Goal: Information Seeking & Learning: Learn about a topic

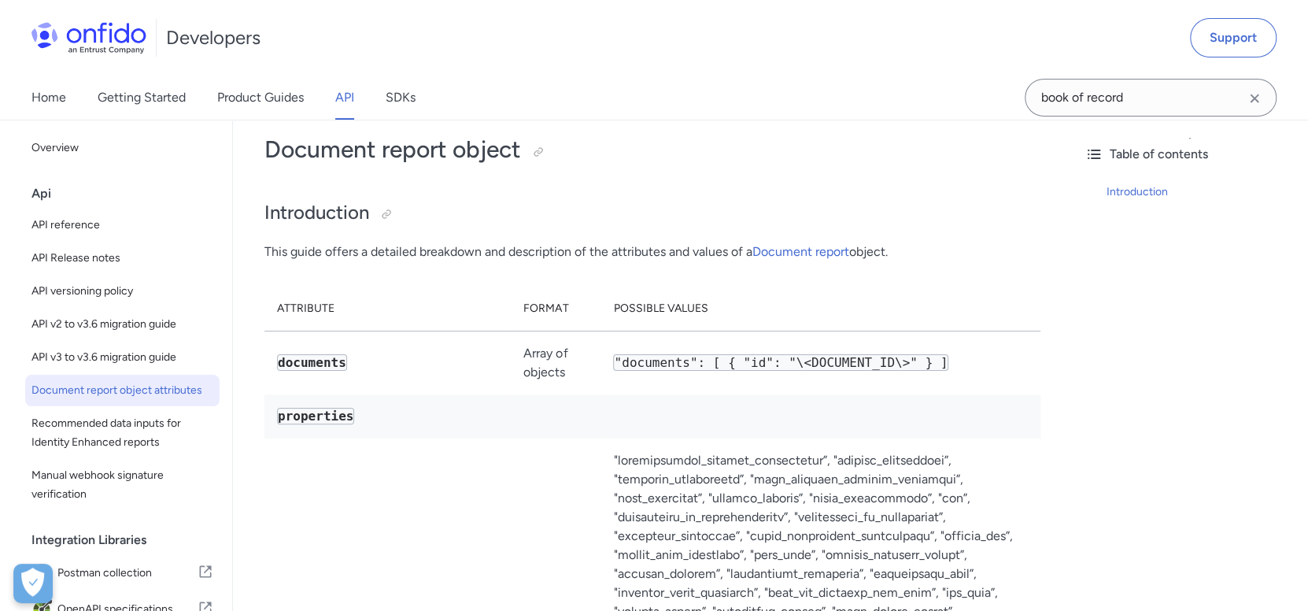
scroll to position [79, 0]
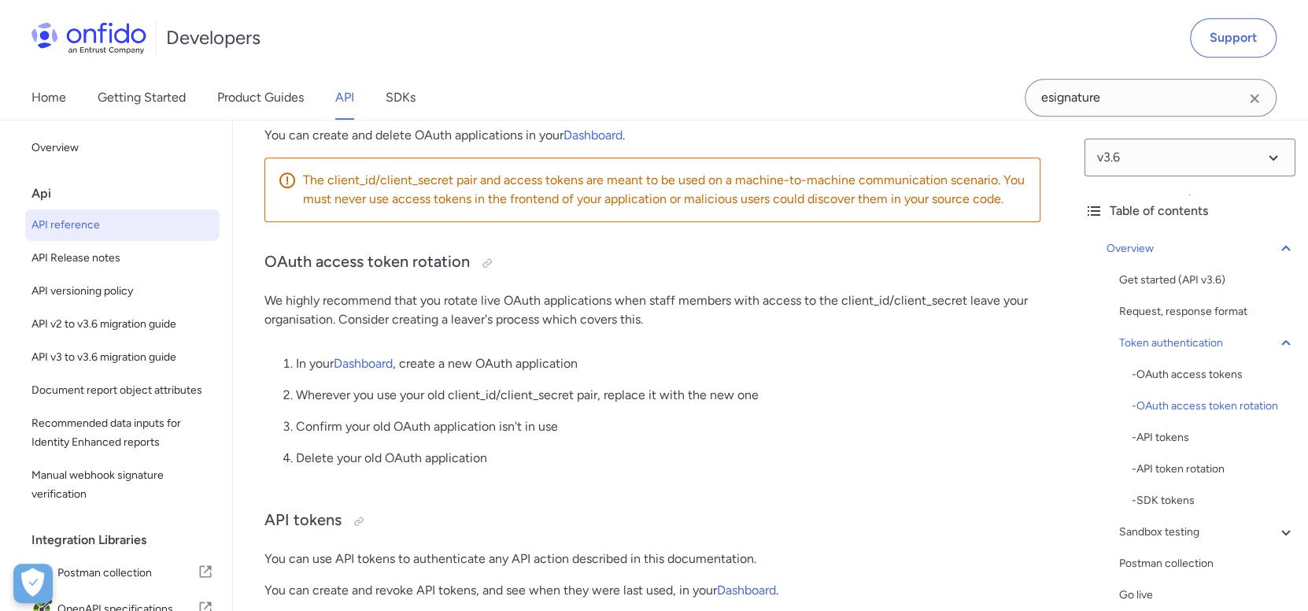
scroll to position [943, 0]
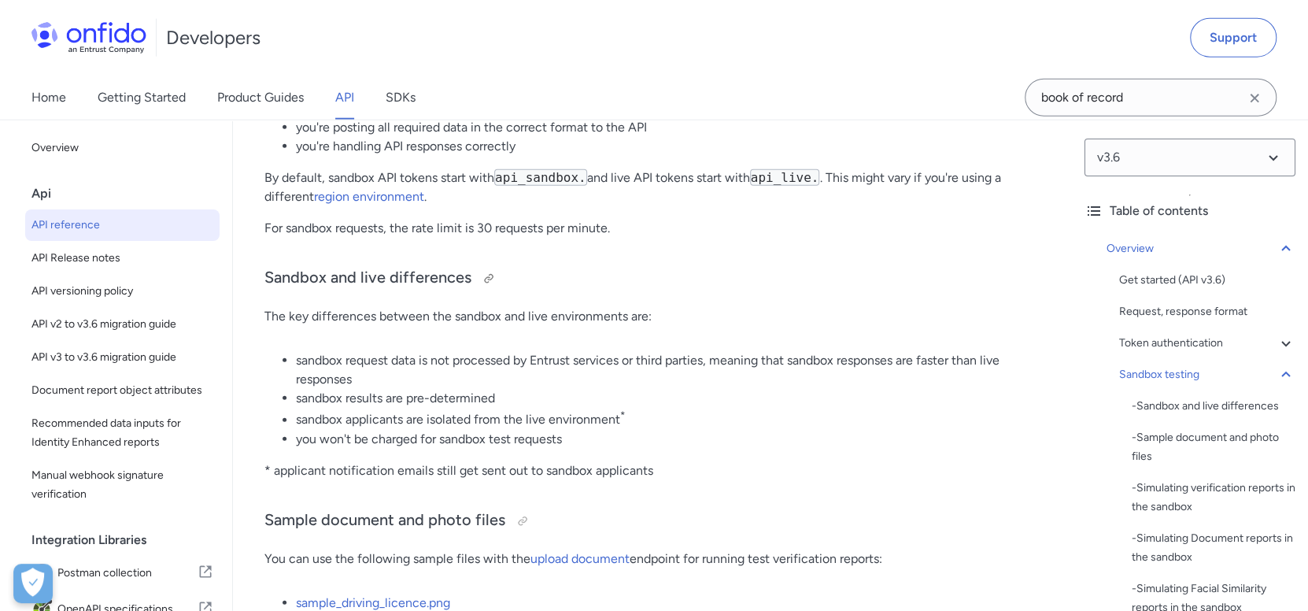
scroll to position [3318, 0]
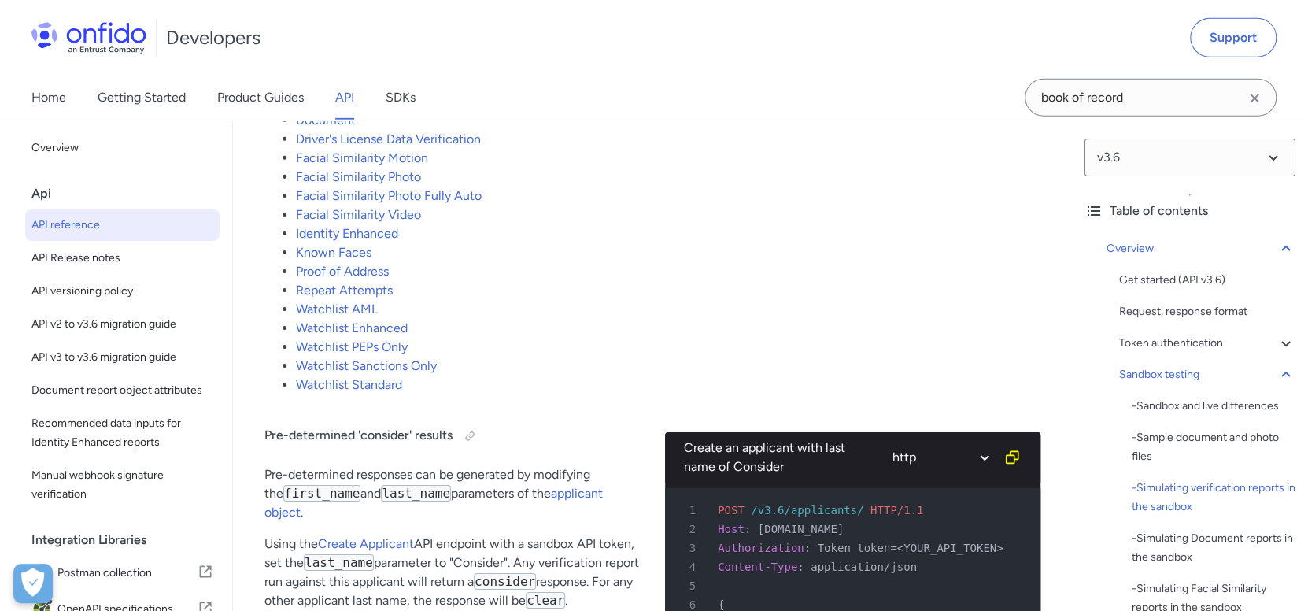
click at [633, 312] on li "Watchlist AML" at bounding box center [668, 309] width 744 height 19
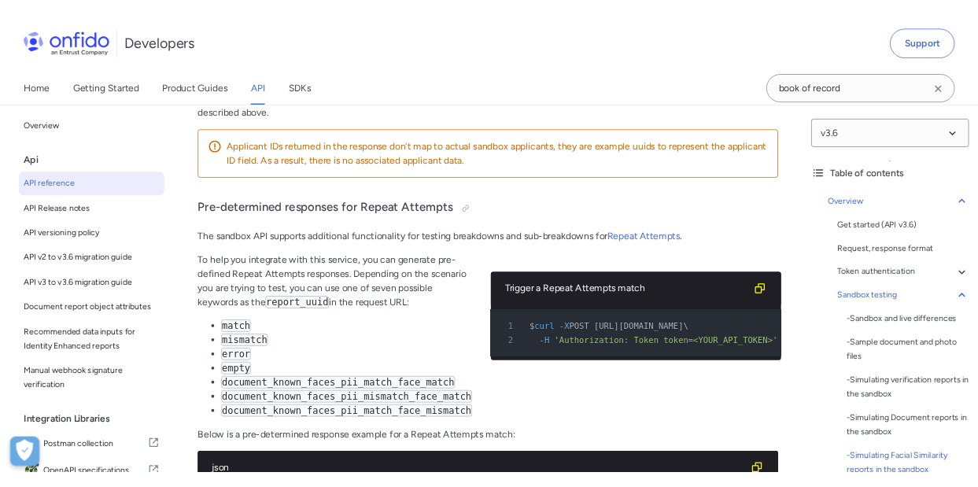
scroll to position [6700, 0]
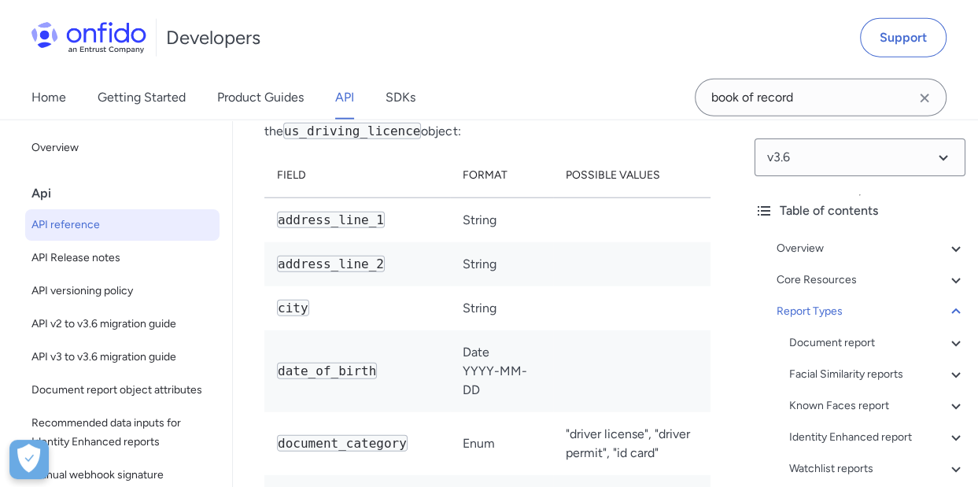
scroll to position [143202, 0]
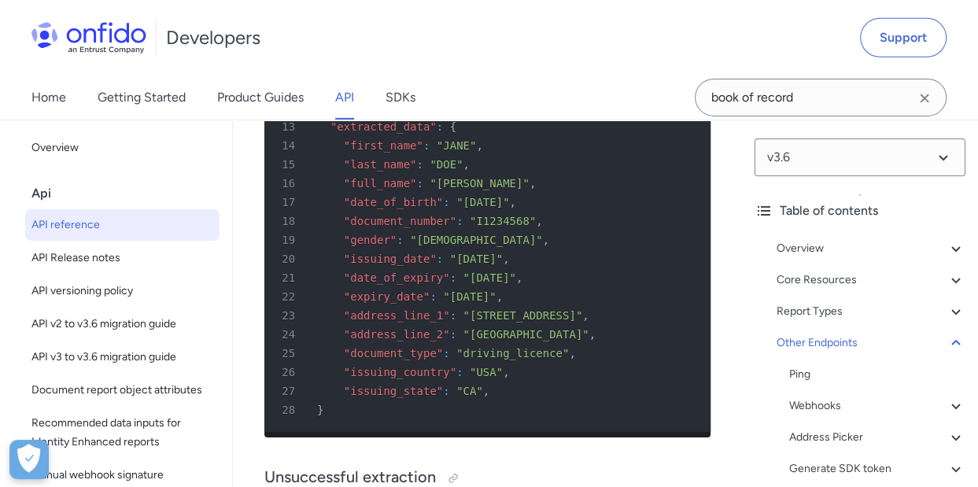
scroll to position [189647, 0]
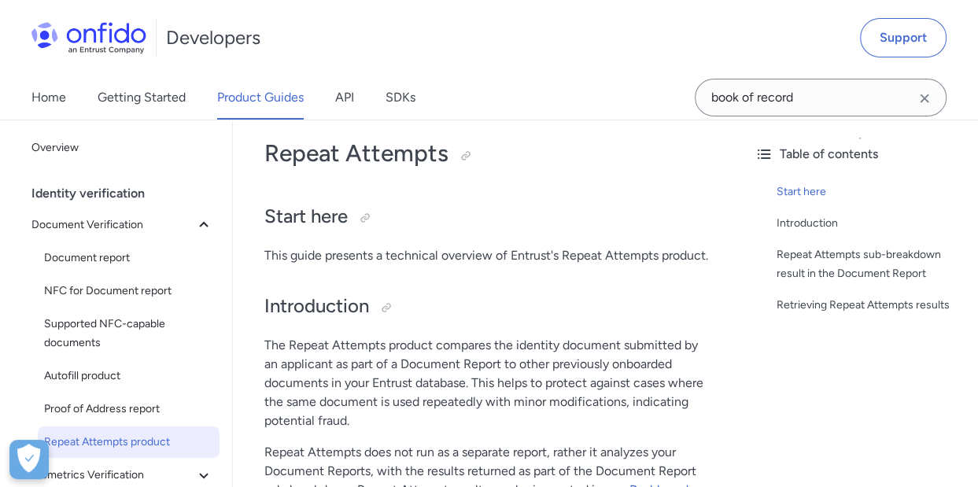
scroll to position [77, 0]
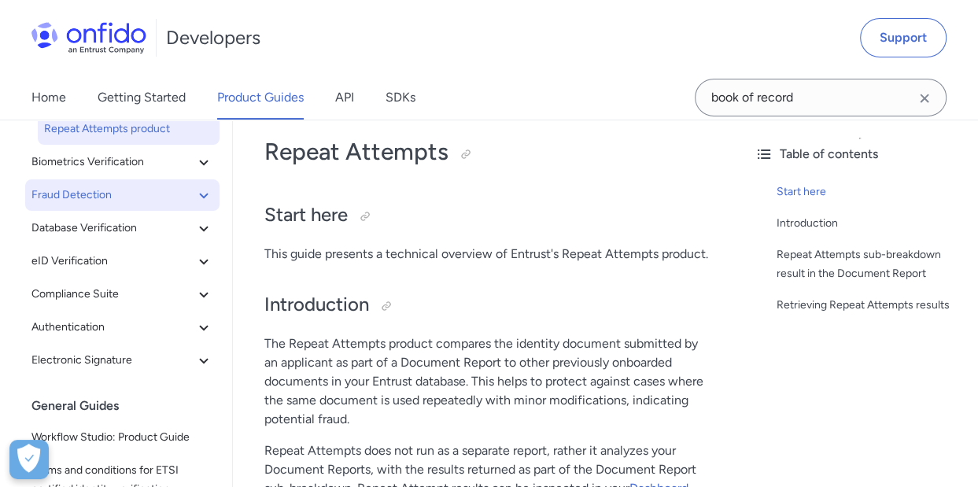
click at [124, 201] on span "Fraud Detection" at bounding box center [112, 195] width 163 height 19
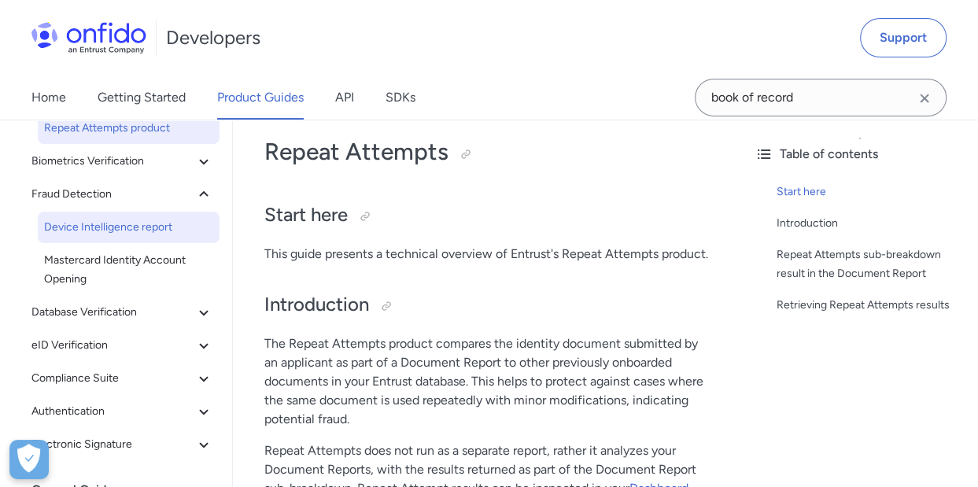
click at [146, 231] on span "Device Intelligence report" at bounding box center [128, 227] width 169 height 19
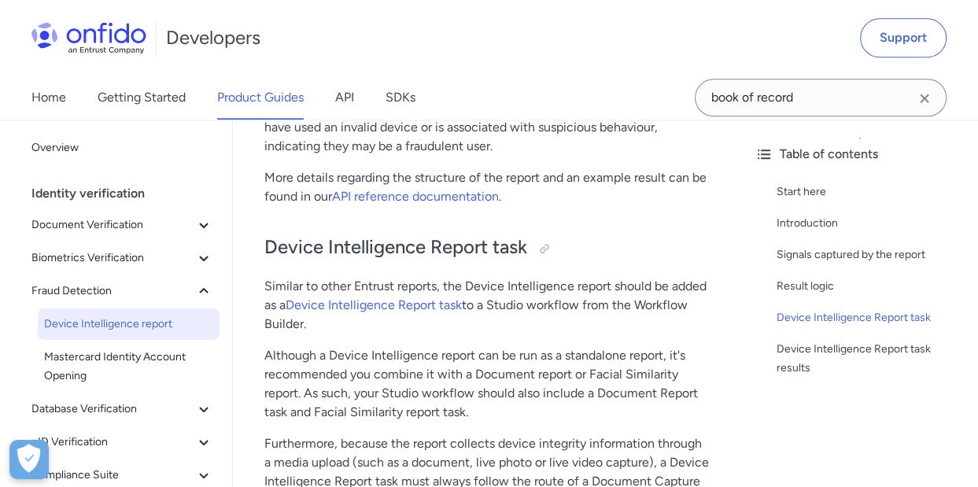
scroll to position [1020, 0]
click at [428, 300] on link "Device Intelligence Report task" at bounding box center [374, 304] width 176 height 15
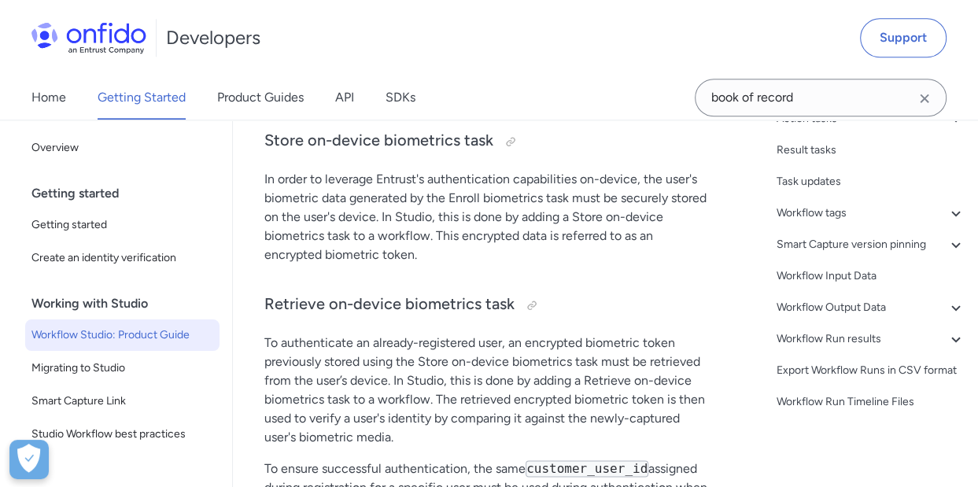
scroll to position [17734, 0]
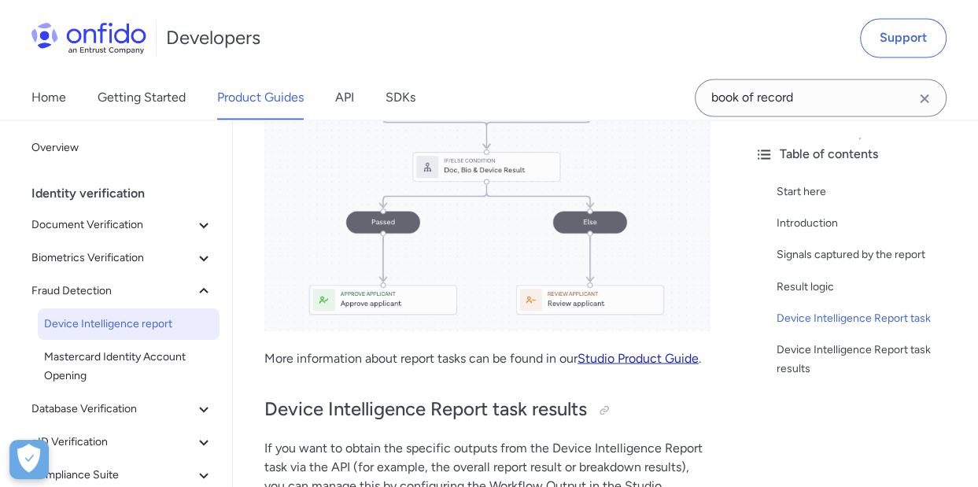
scroll to position [1807, 0]
click at [672, 357] on link "Studio Product Guide" at bounding box center [637, 356] width 121 height 15
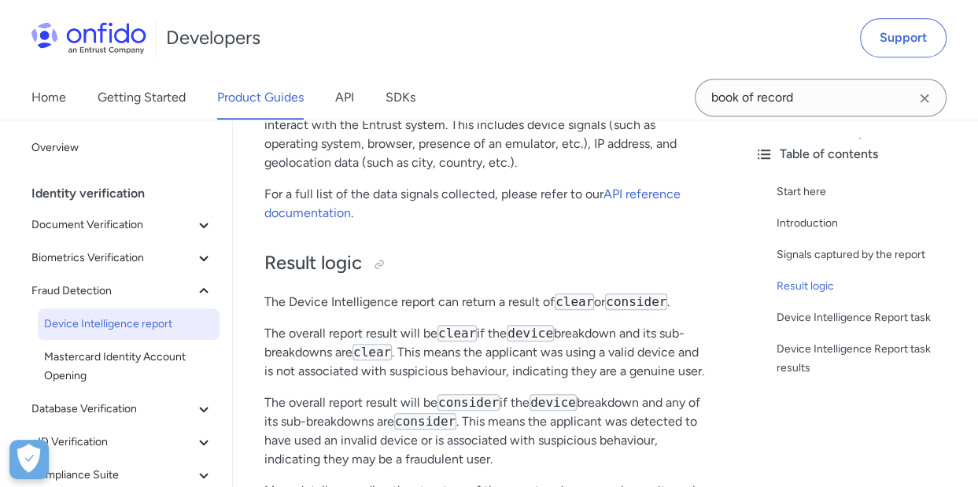
scroll to position [707, 0]
click at [635, 190] on link "API reference documentation" at bounding box center [472, 203] width 416 height 34
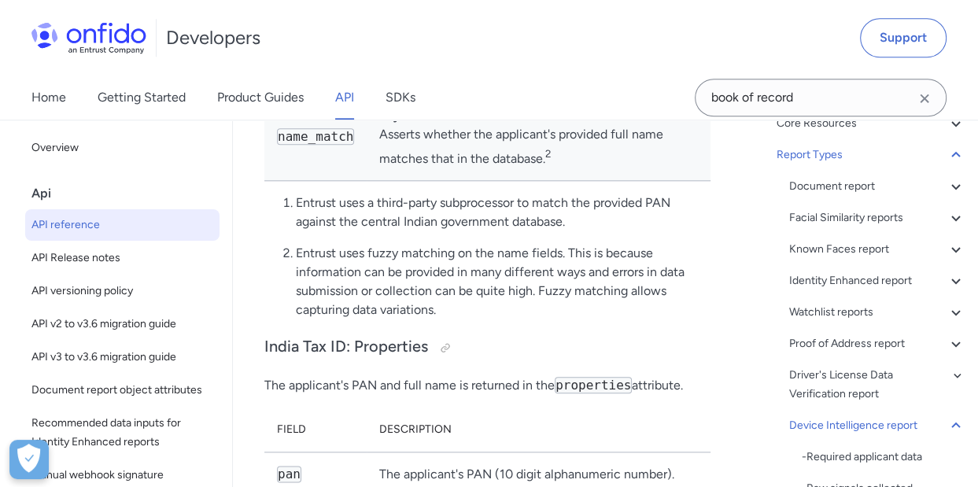
scroll to position [158130, 0]
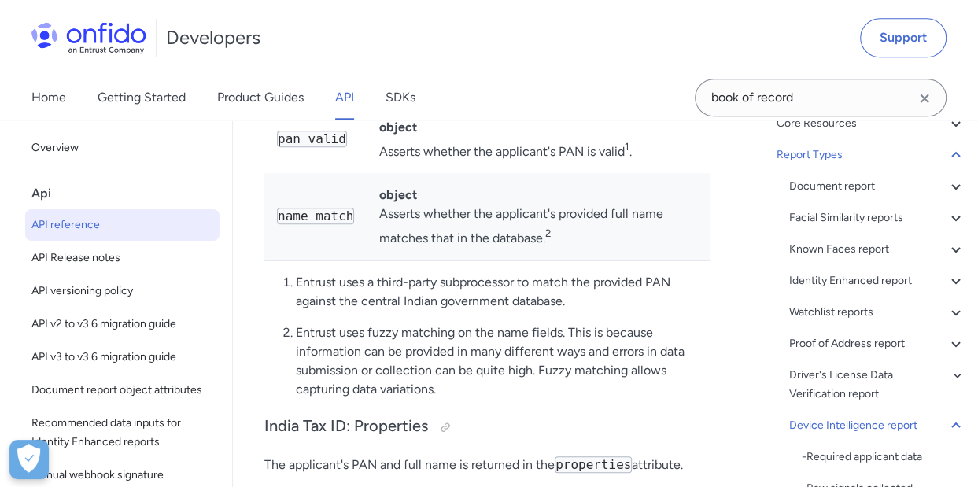
click at [585, 30] on div "Developers Support" at bounding box center [489, 38] width 978 height 76
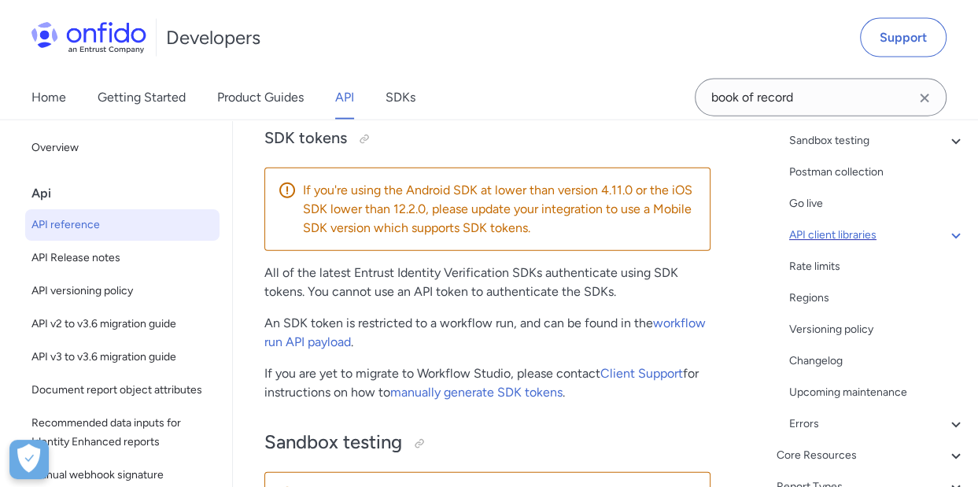
scroll to position [392, 0]
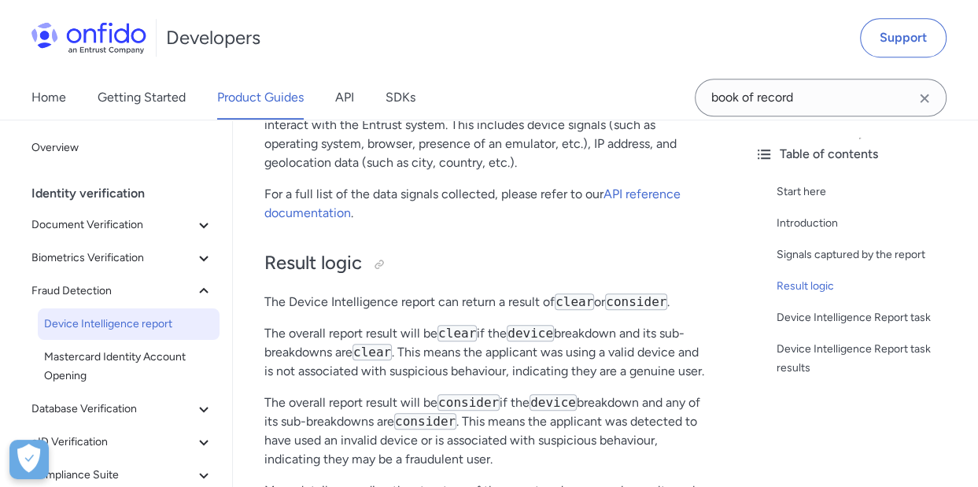
click at [605, 215] on p "For a full list of the data signals collected, please refer to our API referenc…" at bounding box center [487, 204] width 446 height 38
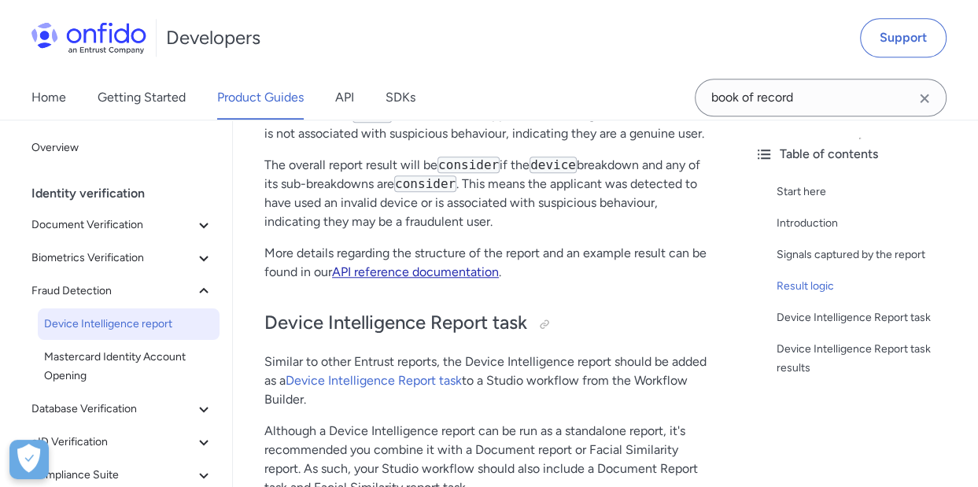
scroll to position [943, 0]
click at [426, 271] on link "API reference documentation" at bounding box center [415, 272] width 167 height 15
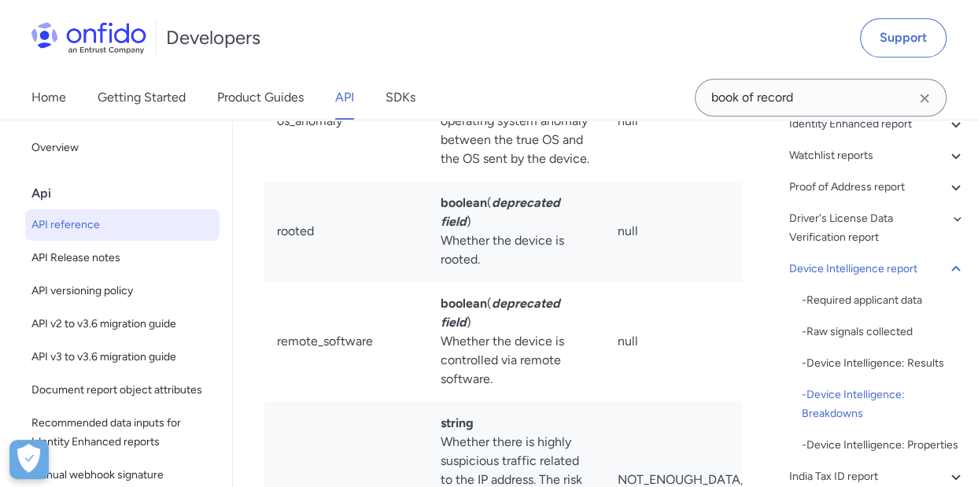
scroll to position [314, 0]
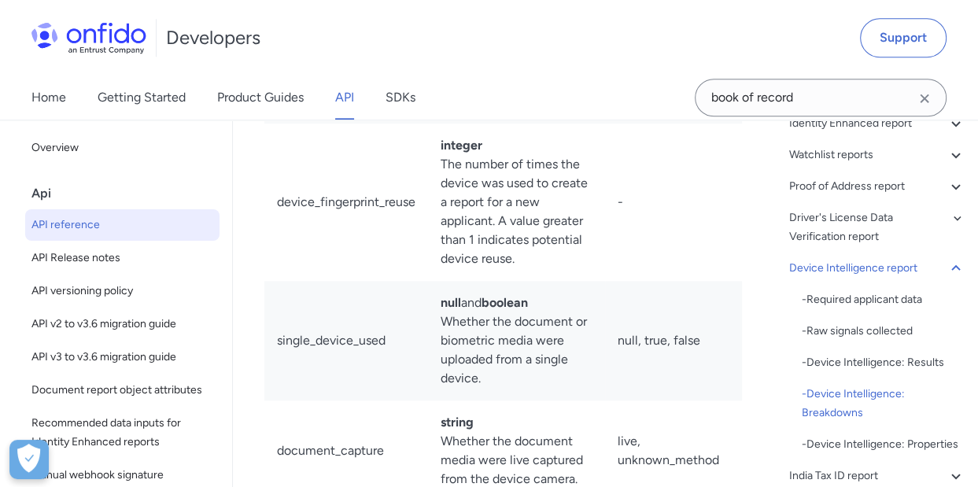
scroll to position [154196, 0]
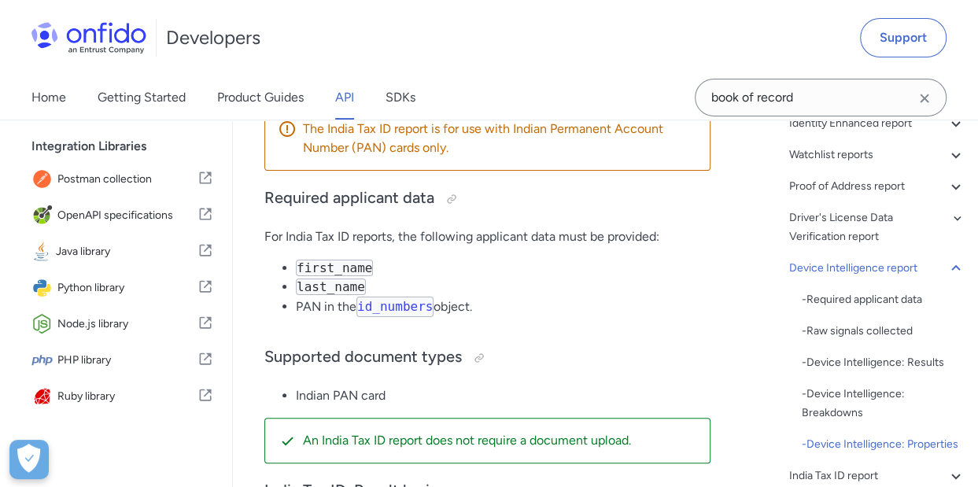
scroll to position [157221, 0]
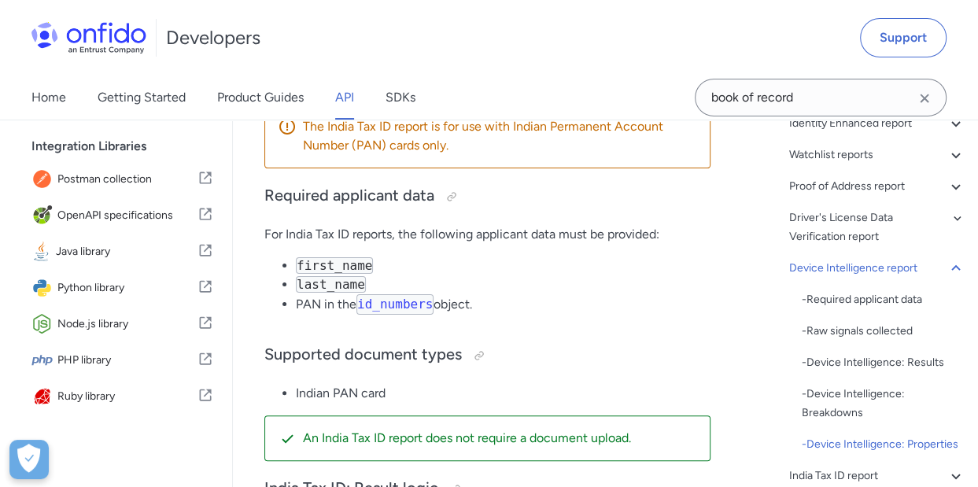
copy td "Whether there is highly suspicious traffic related to the IP address. The risk …"
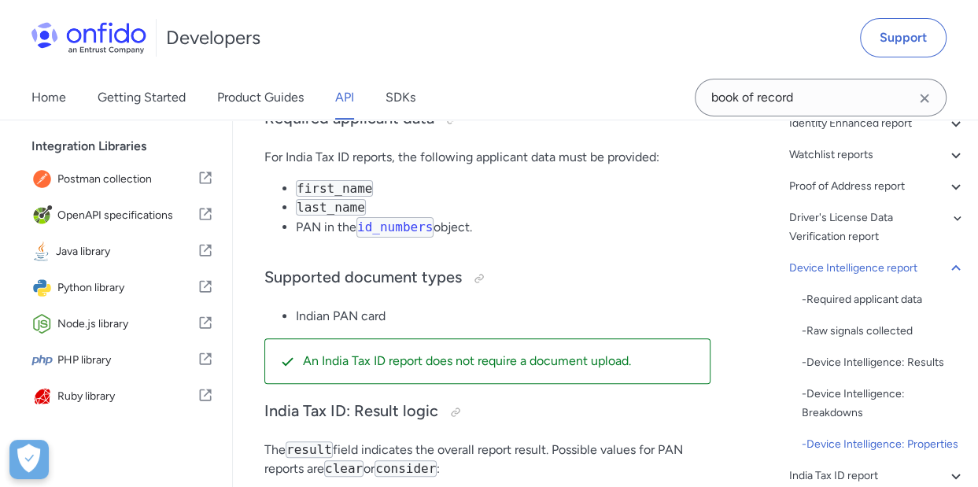
scroll to position [157299, 0]
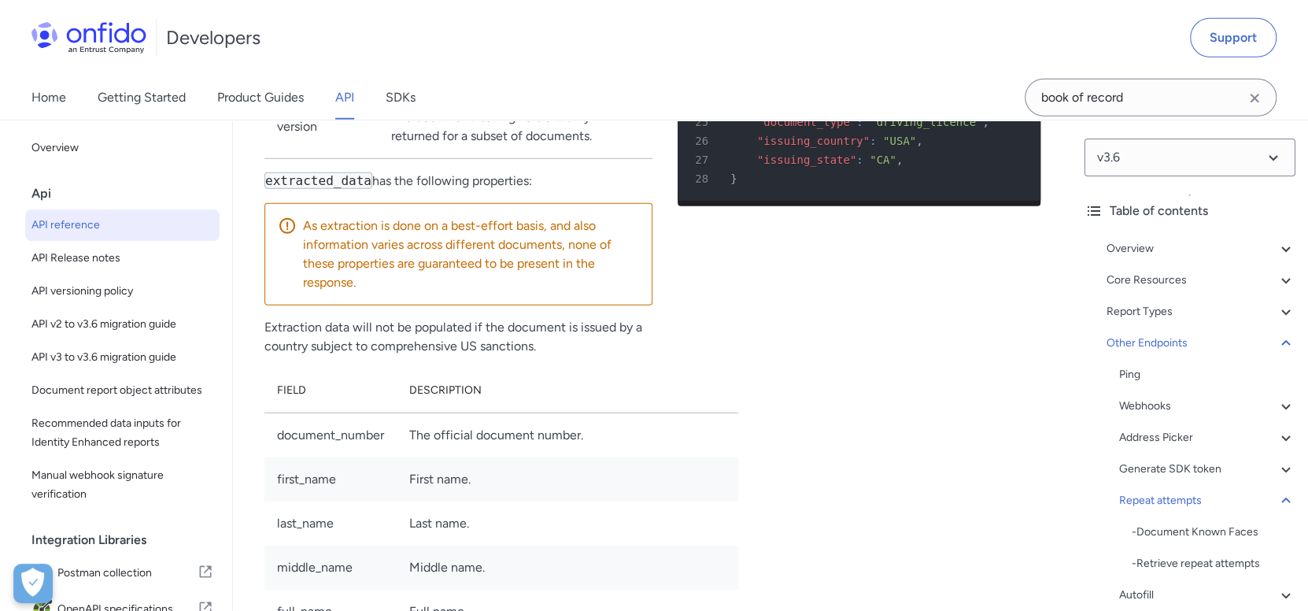
scroll to position [264, 0]
